Goal: Find specific page/section: Find specific page/section

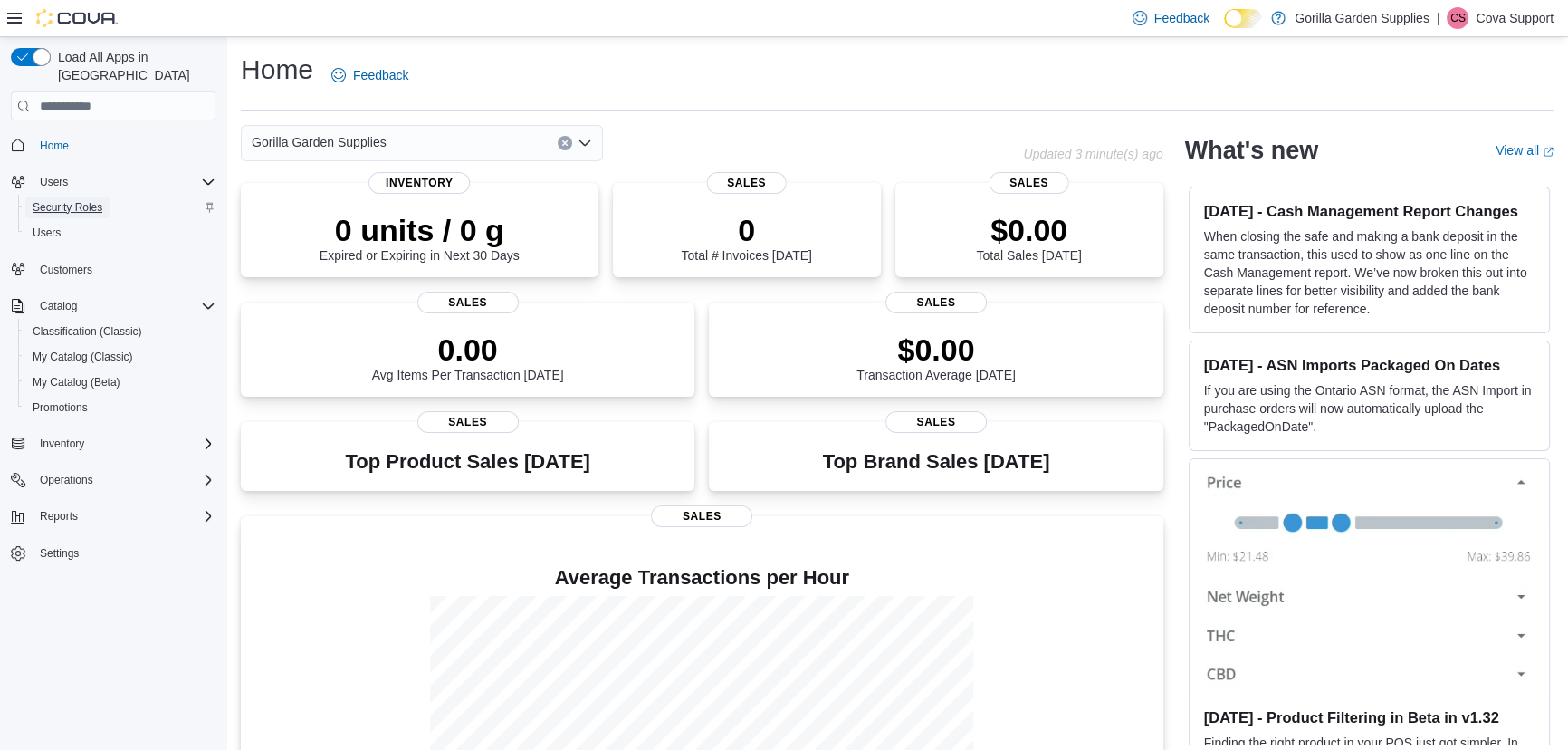
click at [49, 200] on span "Security Roles" at bounding box center [67, 206] width 69 height 14
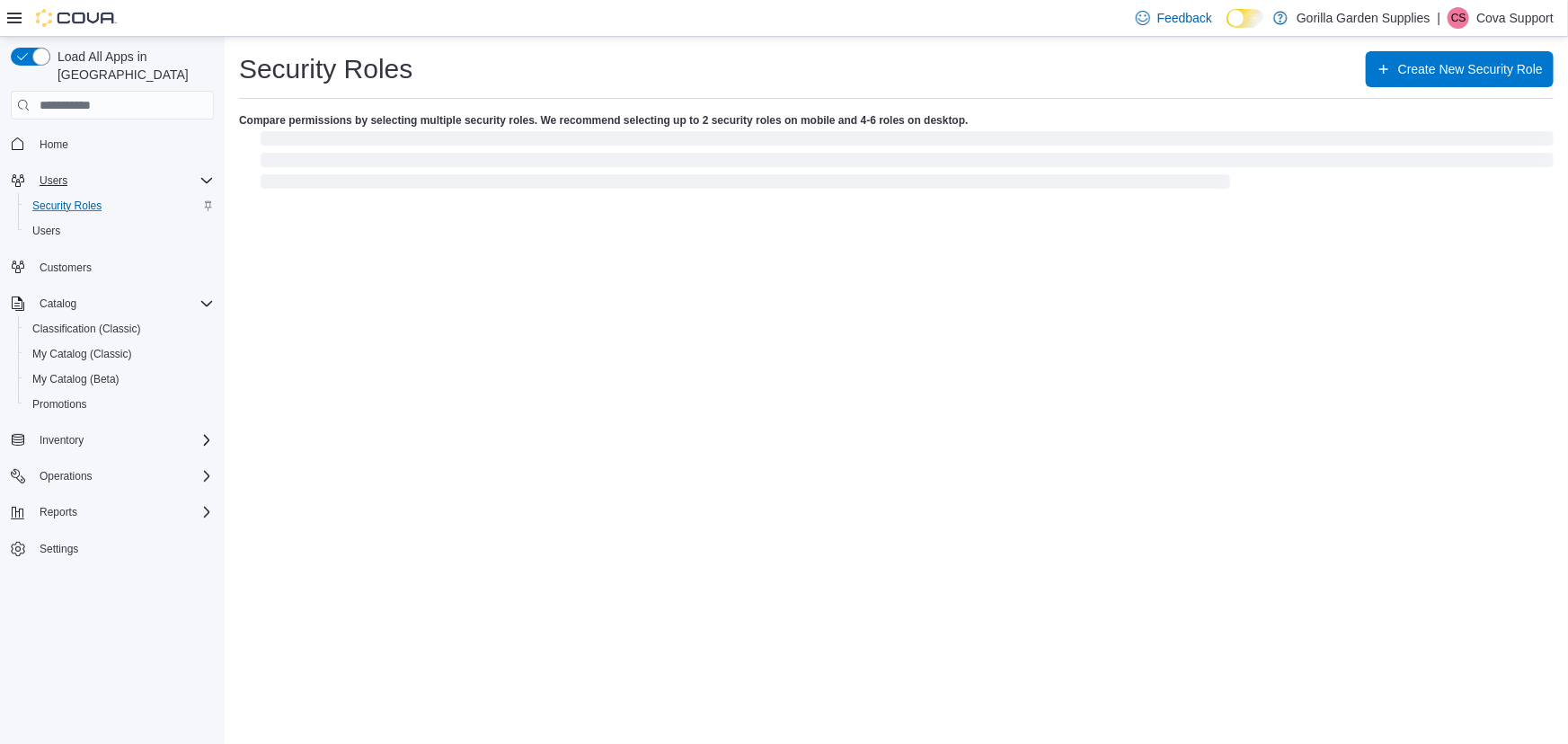
click at [78, 170] on div "Users" at bounding box center [123, 180] width 181 height 21
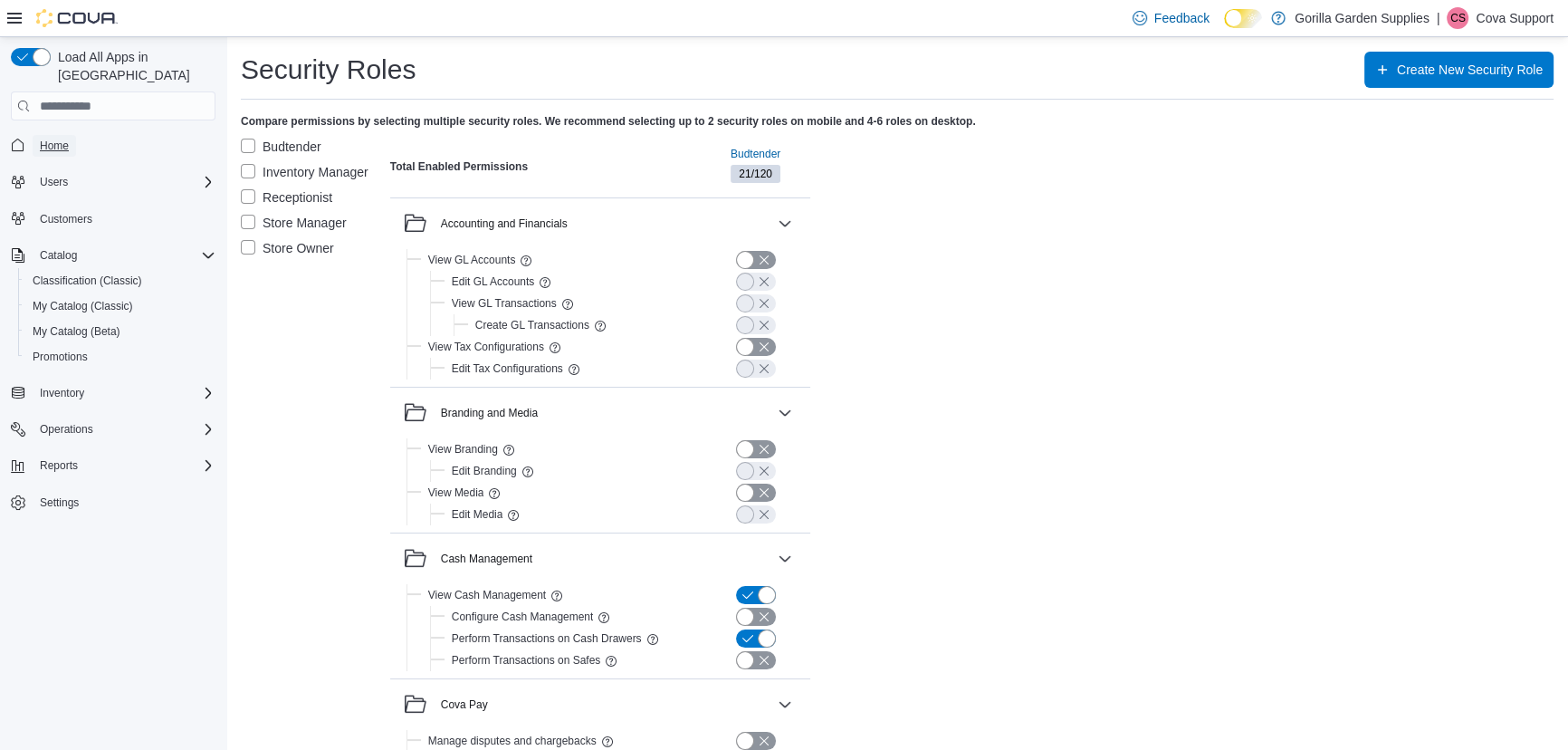
click at [43, 139] on span "Home" at bounding box center [53, 145] width 29 height 14
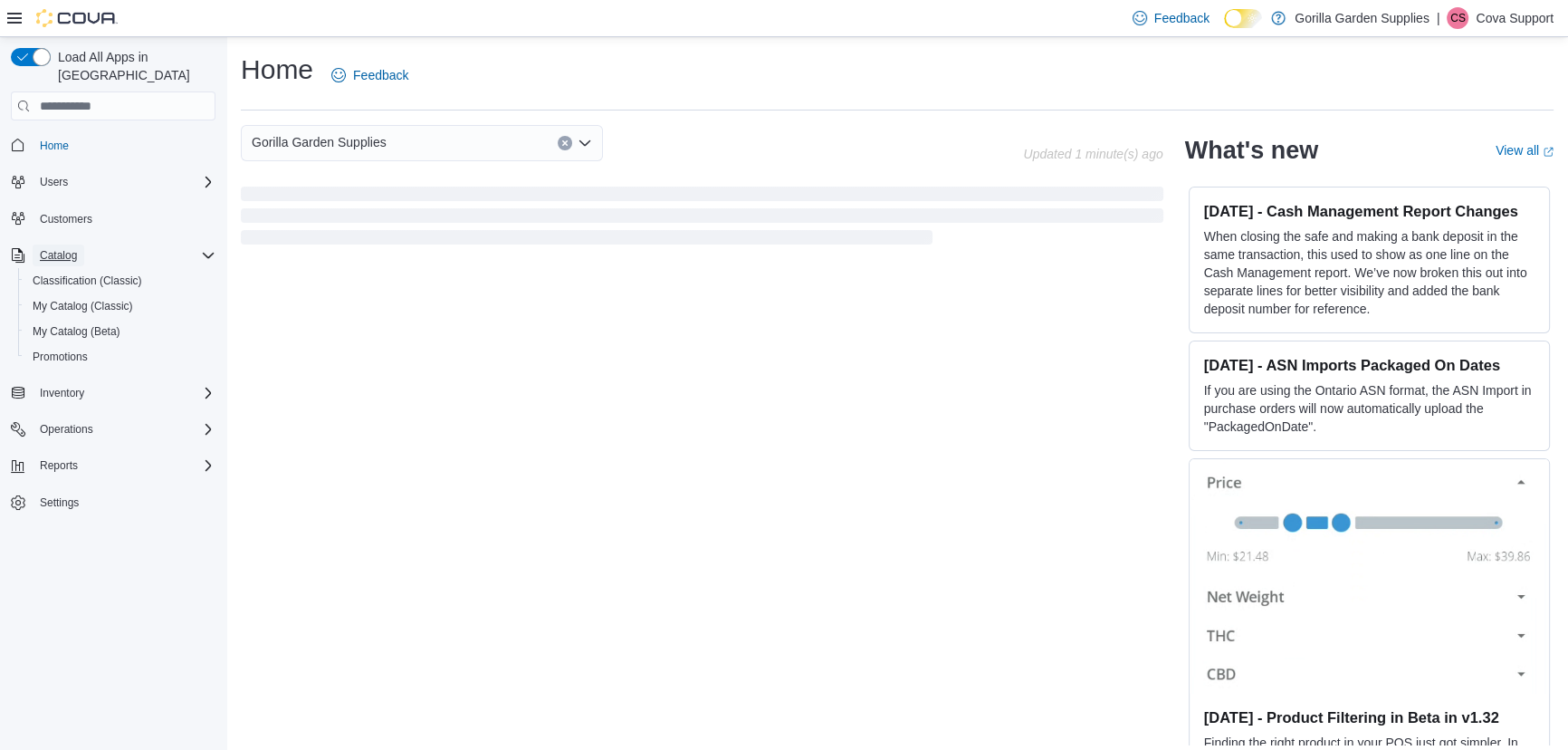
click at [77, 245] on button "Catalog" at bounding box center [58, 255] width 52 height 22
